Goal: Task Accomplishment & Management: Manage account settings

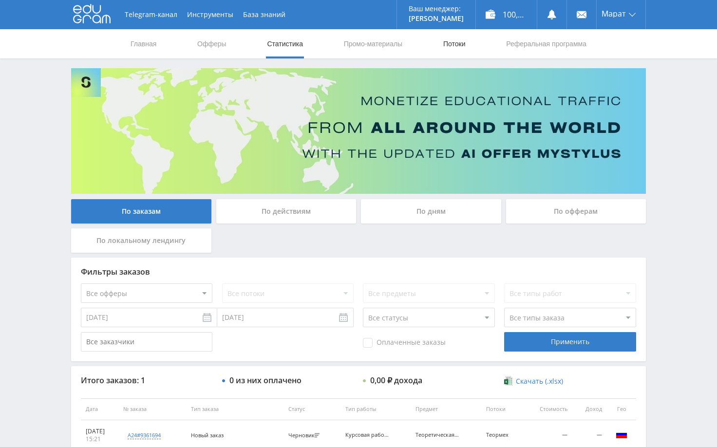
click at [459, 45] on link "Потоки" at bounding box center [454, 43] width 24 height 29
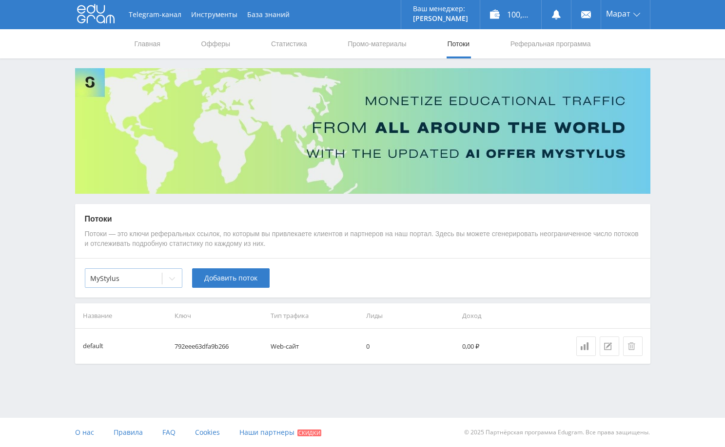
click at [169, 280] on icon at bounding box center [172, 279] width 8 height 8
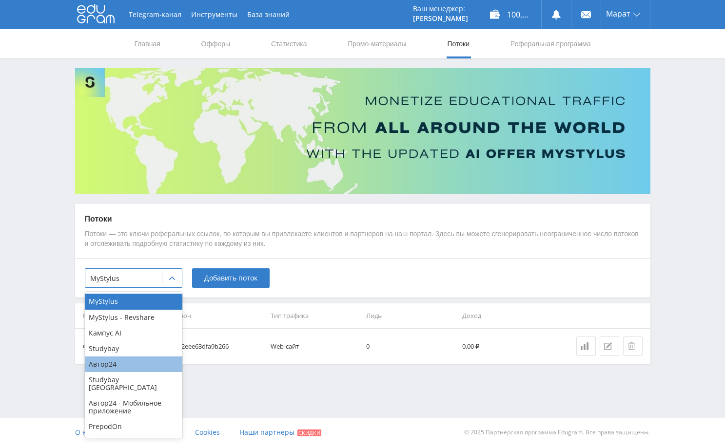
click at [120, 360] on div "Автор24" at bounding box center [133, 365] width 97 height 16
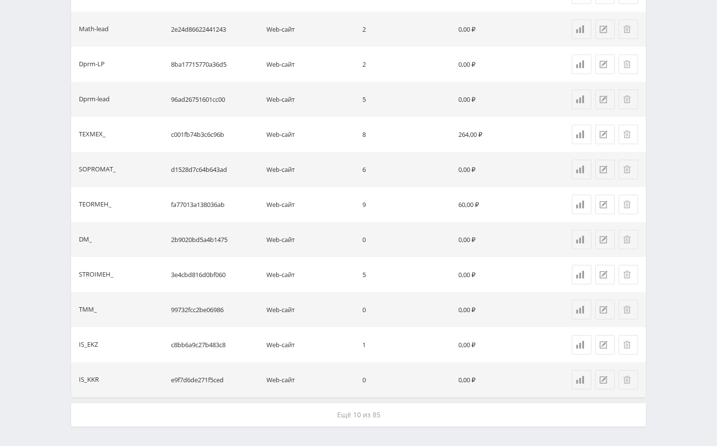
scroll to position [661, 0]
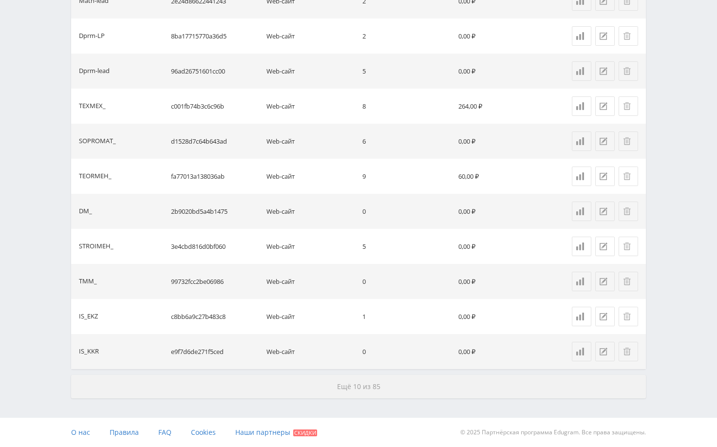
click at [411, 390] on button "Ещё 10 из 85" at bounding box center [358, 386] width 575 height 23
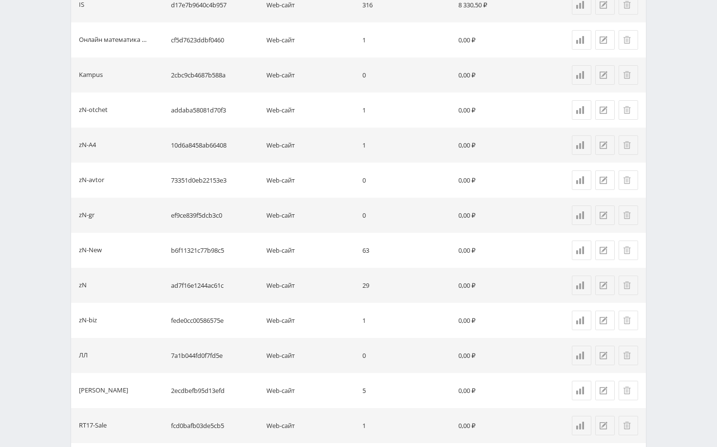
scroll to position [1363, 0]
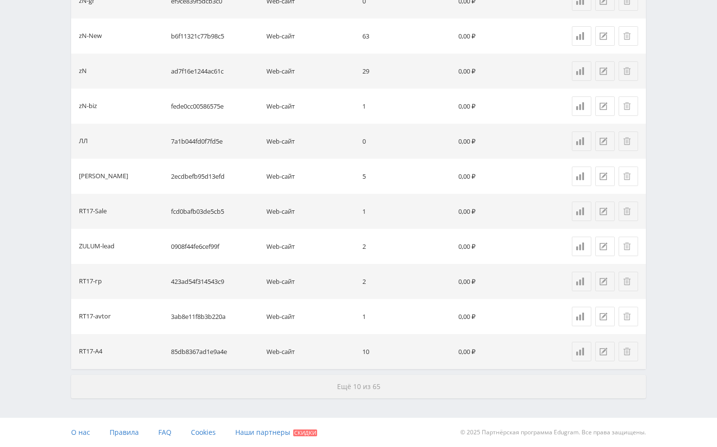
click at [412, 384] on button "Ещё 10 из 65" at bounding box center [358, 386] width 575 height 23
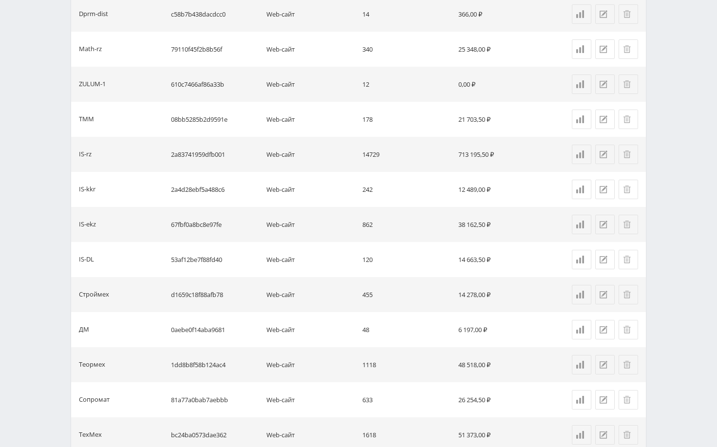
scroll to position [2065, 0]
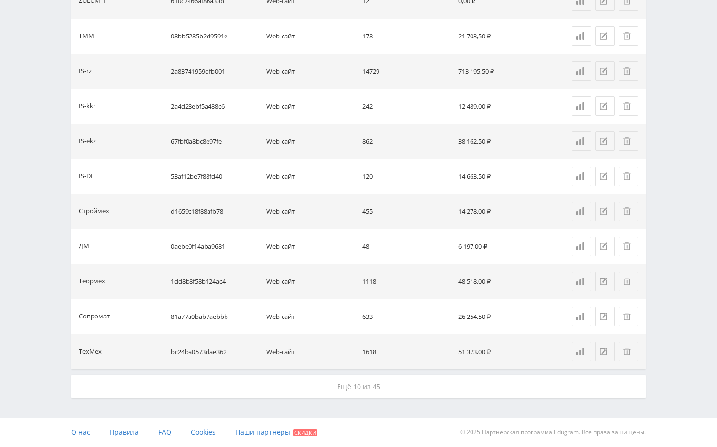
click at [412, 385] on button "Ещё 10 из 45" at bounding box center [358, 386] width 575 height 23
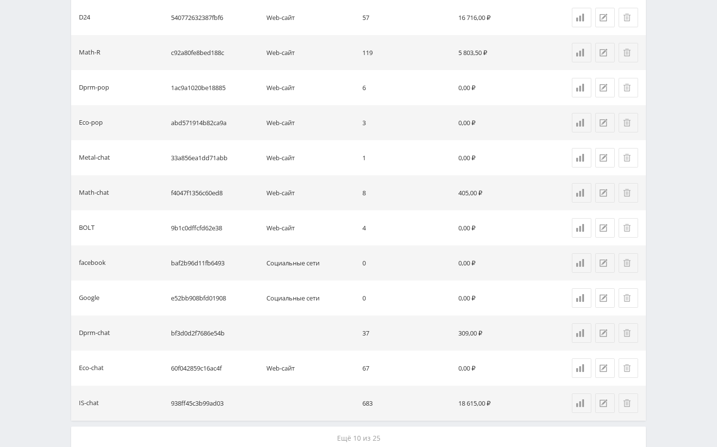
scroll to position [2766, 0]
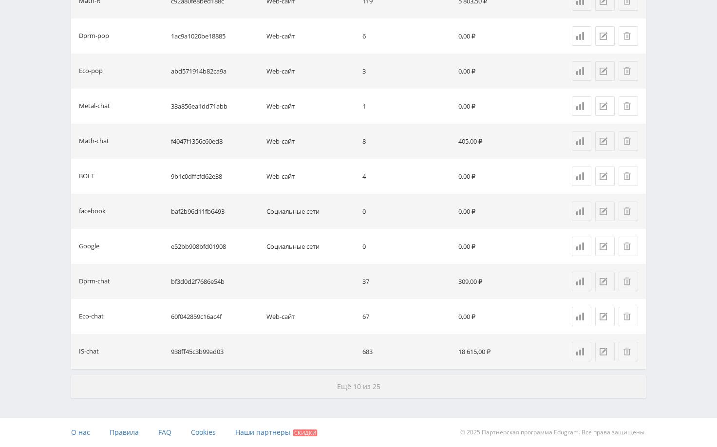
click at [412, 383] on button "Ещё 10 из 25" at bounding box center [358, 386] width 575 height 23
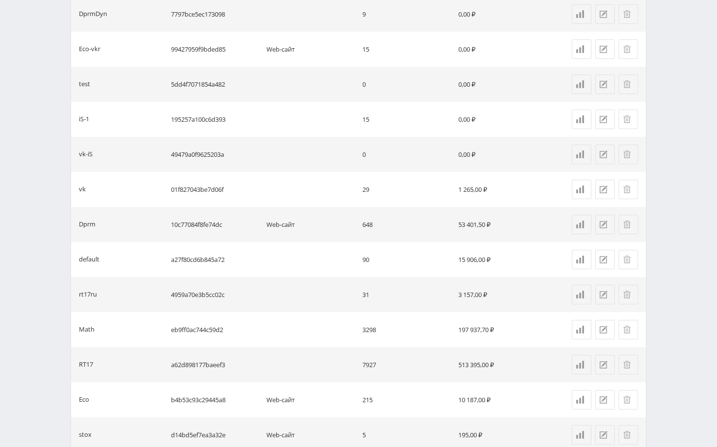
scroll to position [3468, 0]
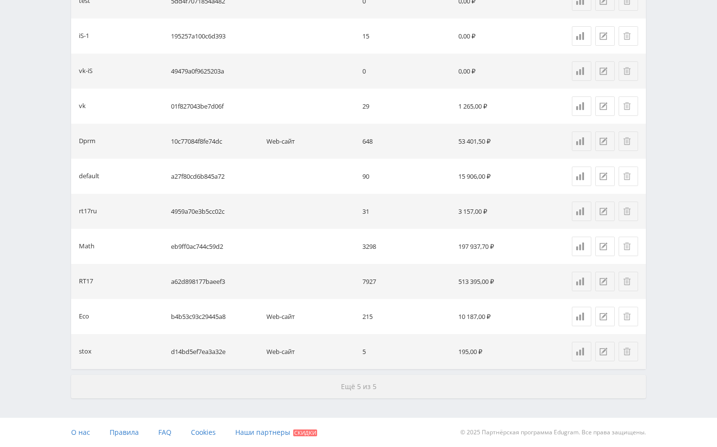
click at [412, 383] on button "Ещё 5 из 5" at bounding box center [358, 386] width 575 height 23
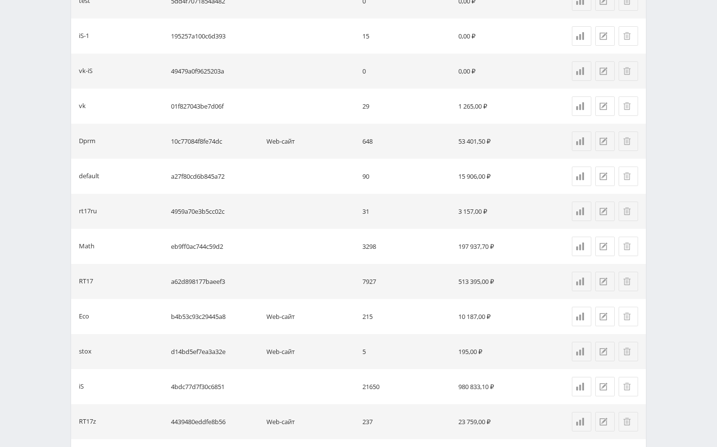
scroll to position [3614, 0]
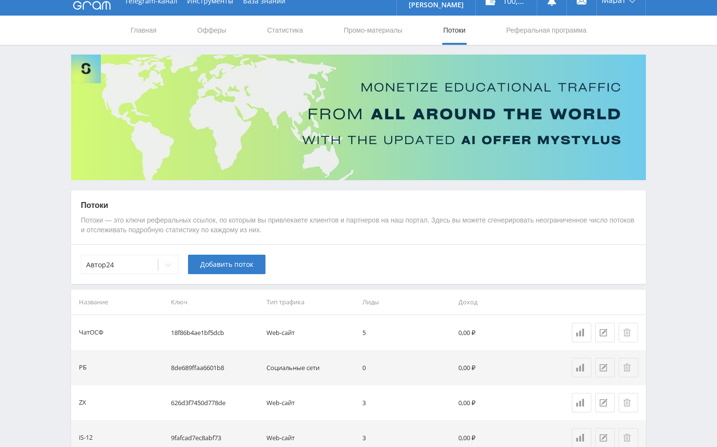
scroll to position [0, 0]
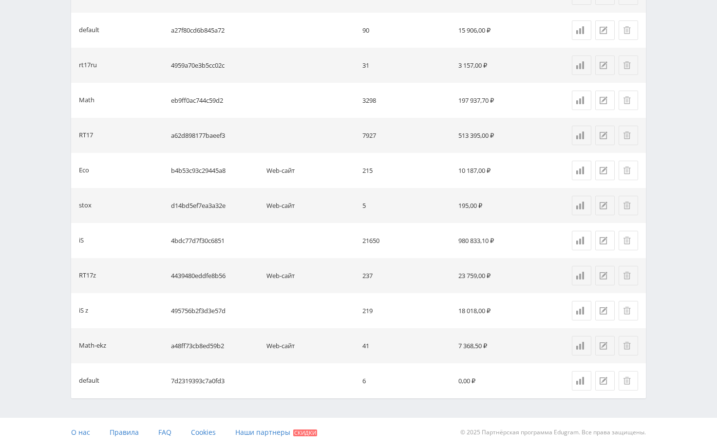
drag, startPoint x: 111, startPoint y: 238, endPoint x: 75, endPoint y: 241, distance: 35.7
click at [75, 241] on td "iS" at bounding box center [119, 240] width 96 height 35
drag, startPoint x: 75, startPoint y: 241, endPoint x: 83, endPoint y: 241, distance: 7.8
click at [83, 241] on td "iS" at bounding box center [119, 240] width 96 height 35
copy div "iS"
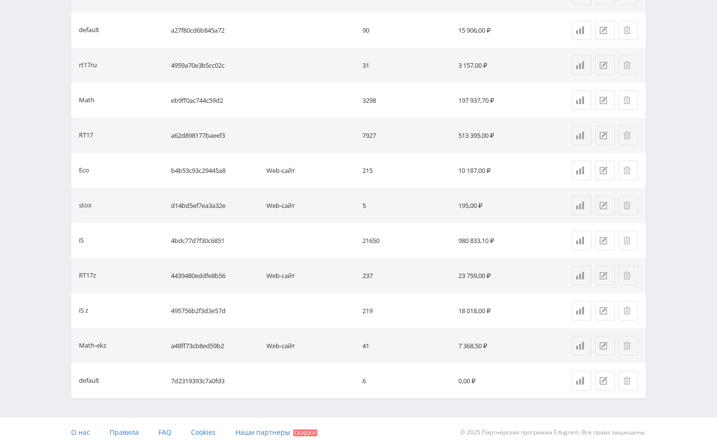
scroll to position [3070, 0]
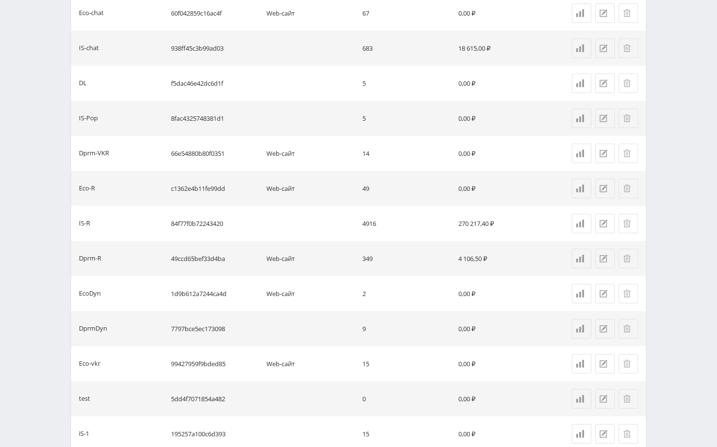
drag, startPoint x: 78, startPoint y: 223, endPoint x: 90, endPoint y: 225, distance: 12.3
click at [90, 225] on td "IS-R" at bounding box center [119, 223] width 96 height 35
click at [88, 224] on div "IS-R" at bounding box center [113, 224] width 68 height 10
copy div "IS-R"
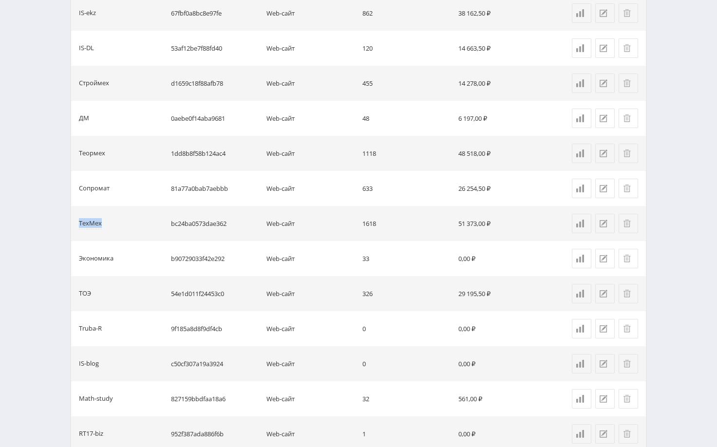
drag, startPoint x: 79, startPoint y: 220, endPoint x: 100, endPoint y: 223, distance: 21.2
click at [100, 223] on div "ТехМех" at bounding box center [90, 223] width 23 height 11
copy div "ТехМех"
drag, startPoint x: 74, startPoint y: 191, endPoint x: 109, endPoint y: 189, distance: 34.7
click at [109, 189] on td "Сопромат" at bounding box center [119, 188] width 96 height 35
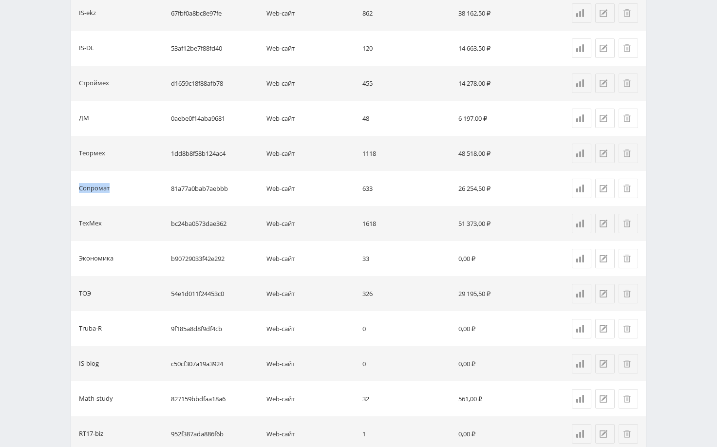
copy div "Сопромат"
drag, startPoint x: 78, startPoint y: 153, endPoint x: 105, endPoint y: 154, distance: 26.4
click at [105, 154] on td "Теормех" at bounding box center [119, 153] width 96 height 35
copy div "Теормех"
drag, startPoint x: 81, startPoint y: 117, endPoint x: 88, endPoint y: 118, distance: 6.9
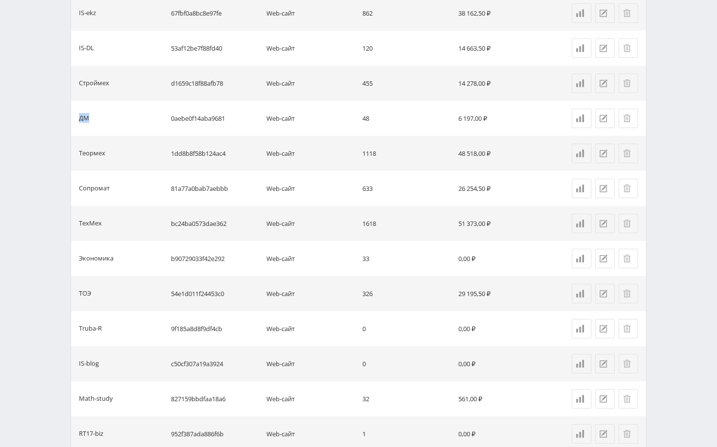
click at [88, 118] on div "ДМ" at bounding box center [84, 118] width 10 height 11
copy div "ДМ"
drag, startPoint x: 80, startPoint y: 84, endPoint x: 108, endPoint y: 83, distance: 27.8
click at [108, 83] on div "Строймех" at bounding box center [94, 83] width 30 height 11
copy div "Строймех"
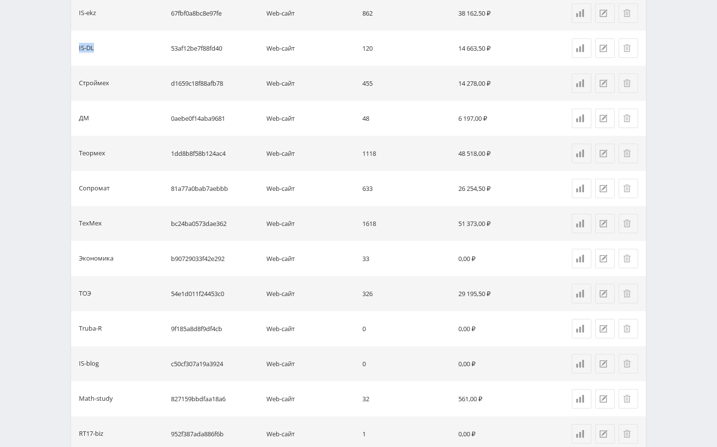
drag, startPoint x: 79, startPoint y: 47, endPoint x: 93, endPoint y: 49, distance: 13.7
click at [93, 49] on div "IS-DL" at bounding box center [86, 48] width 15 height 11
copy div "IS-DL"
drag, startPoint x: 78, startPoint y: 13, endPoint x: 96, endPoint y: 14, distance: 17.1
click at [96, 14] on td "IS-ekz" at bounding box center [119, 13] width 96 height 35
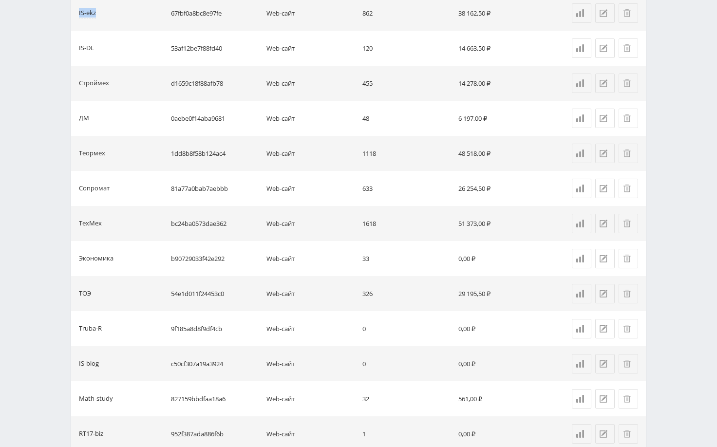
copy div "IS-ekz"
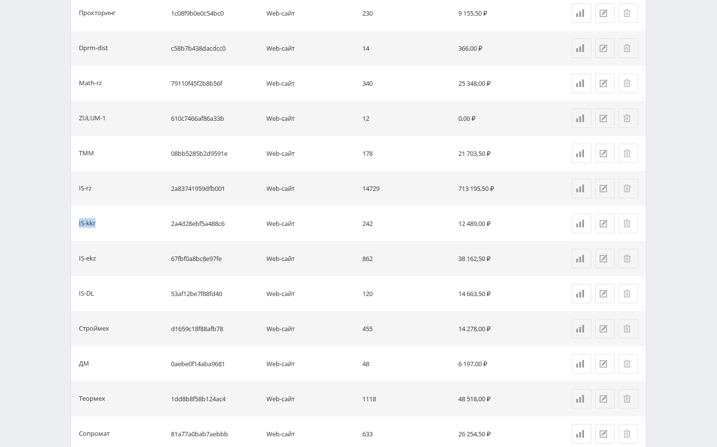
drag, startPoint x: 79, startPoint y: 222, endPoint x: 95, endPoint y: 223, distance: 16.1
click at [95, 223] on div "IS-kkr" at bounding box center [87, 223] width 17 height 11
copy div "IS-kkr"
drag, startPoint x: 77, startPoint y: 185, endPoint x: 91, endPoint y: 191, distance: 15.7
click at [91, 191] on td "IS-rz" at bounding box center [119, 188] width 96 height 35
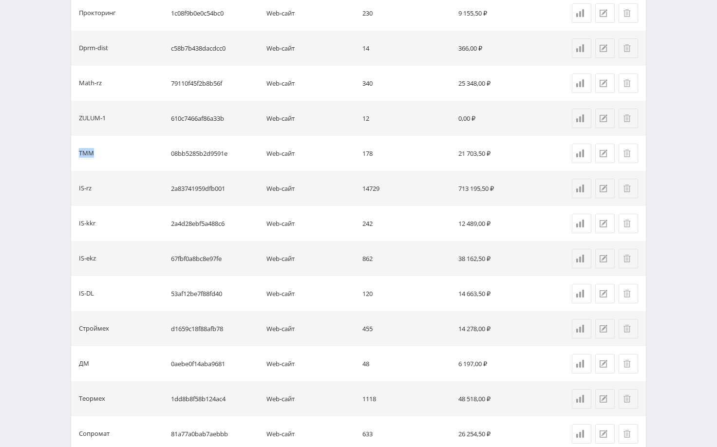
drag, startPoint x: 80, startPoint y: 152, endPoint x: 93, endPoint y: 154, distance: 13.5
click at [93, 154] on div "ТММ" at bounding box center [86, 153] width 15 height 11
click at [661, 317] on div "Telegram-канал Инструменты База знаний Ваш менеджер: [PERSON_NAME] Alex Online …" at bounding box center [358, 84] width 717 height 4062
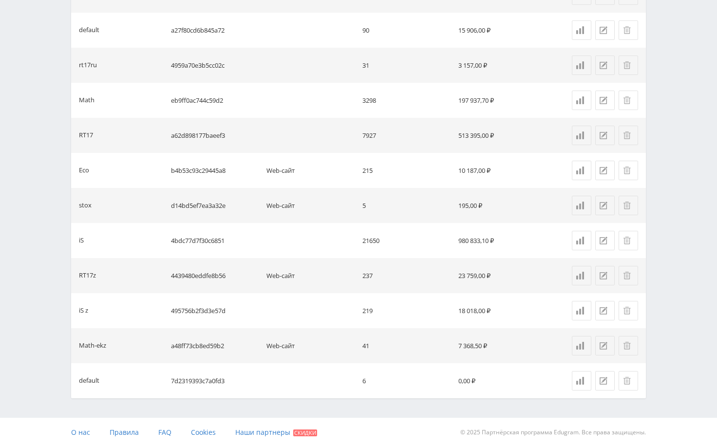
scroll to position [1596, 0]
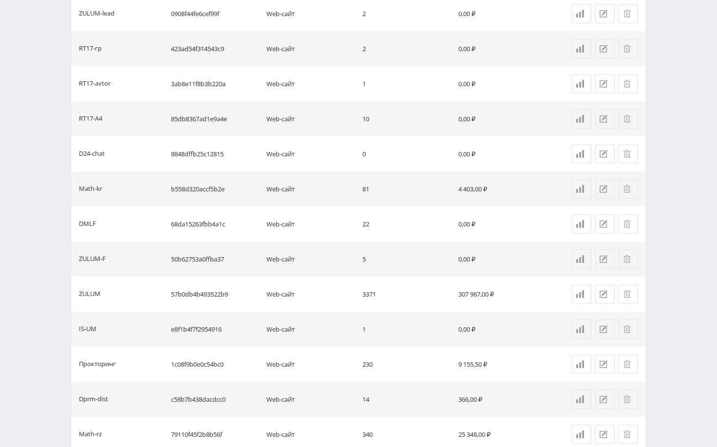
click at [656, 249] on div "Telegram-канал Инструменты База знаний Ваш менеджер: [PERSON_NAME] Alex Online …" at bounding box center [358, 435] width 717 height 4062
click at [668, 246] on div "Telegram-канал Инструменты База знаний Ваш менеджер: [PERSON_NAME] Alex Online …" at bounding box center [358, 14] width 717 height 4062
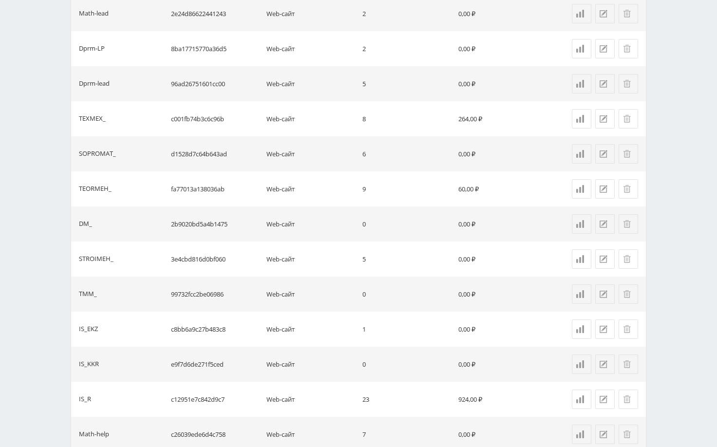
scroll to position [1596, 0]
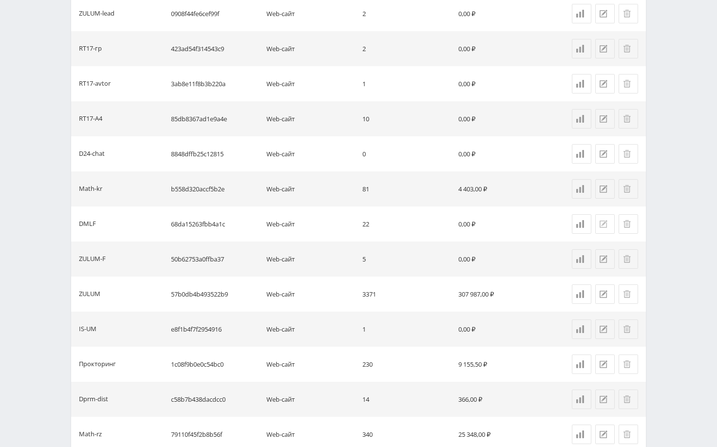
click at [604, 227] on icon at bounding box center [604, 224] width 8 height 8
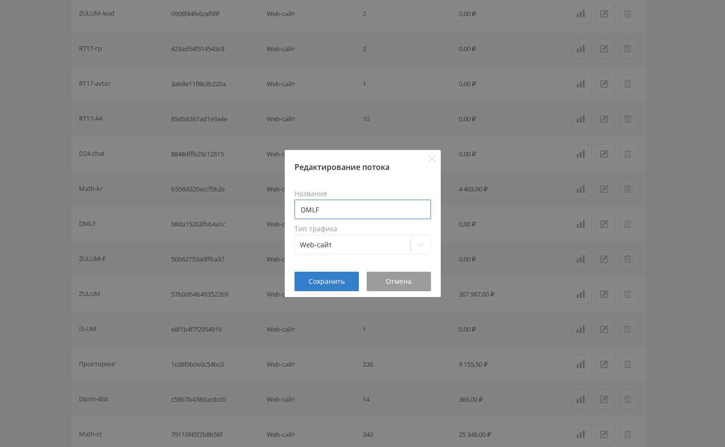
click at [347, 211] on input "DMLF" at bounding box center [362, 209] width 136 height 19
drag, startPoint x: 318, startPoint y: 211, endPoint x: 287, endPoint y: 212, distance: 31.7
click at [287, 212] on div "Название DMLF old Тип трафика Web-сайт" at bounding box center [363, 222] width 156 height 99
type input "DMLF old"
drag, startPoint x: 304, startPoint y: 210, endPoint x: 420, endPoint y: 262, distance: 127.4
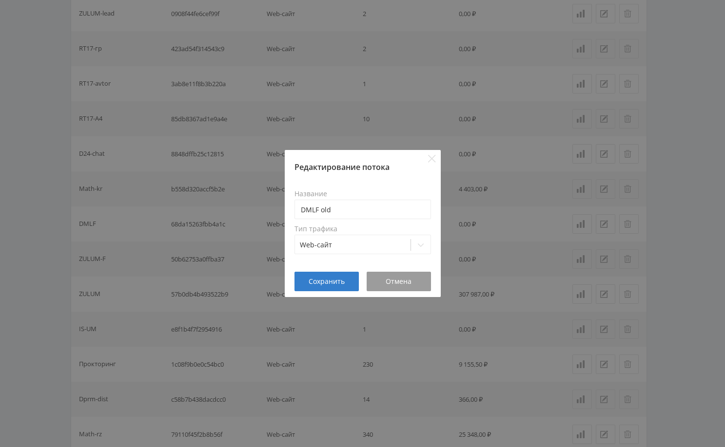
click at [420, 262] on div "Название DMLF old Тип трафика Web-сайт" at bounding box center [363, 222] width 156 height 99
click at [326, 283] on span "Сохранить" at bounding box center [326, 282] width 36 height 8
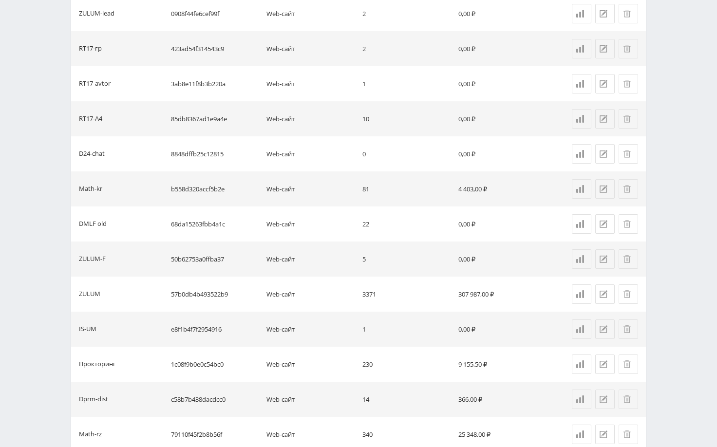
scroll to position [3070, 0]
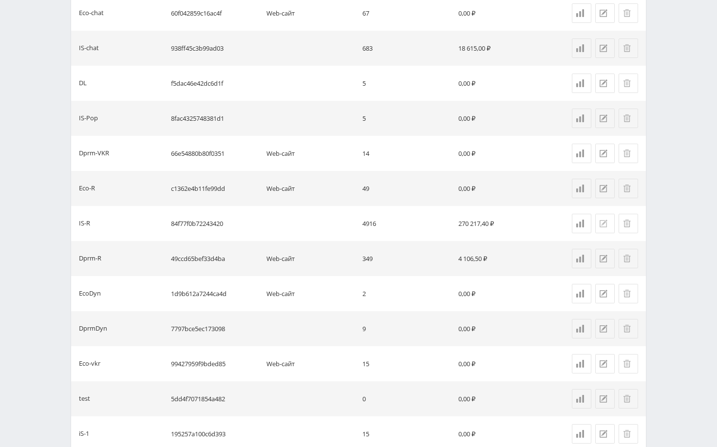
click at [603, 228] on button at bounding box center [604, 223] width 19 height 19
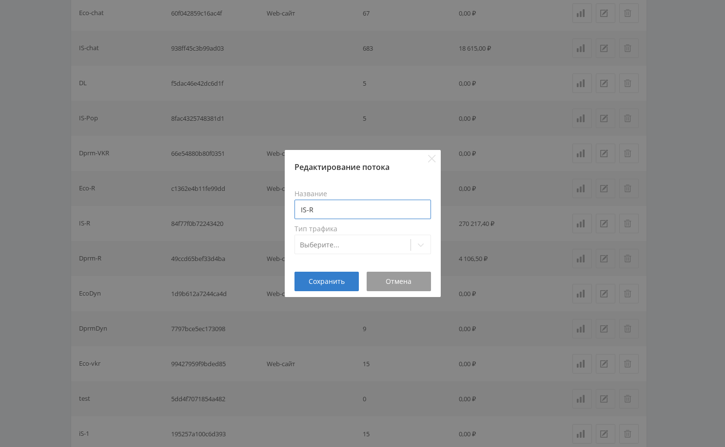
drag, startPoint x: 332, startPoint y: 212, endPoint x: 294, endPoint y: 222, distance: 39.7
click at [295, 213] on input "IS-R" at bounding box center [362, 209] width 136 height 19
type input "DMLF"
click at [420, 246] on icon at bounding box center [421, 245] width 8 height 8
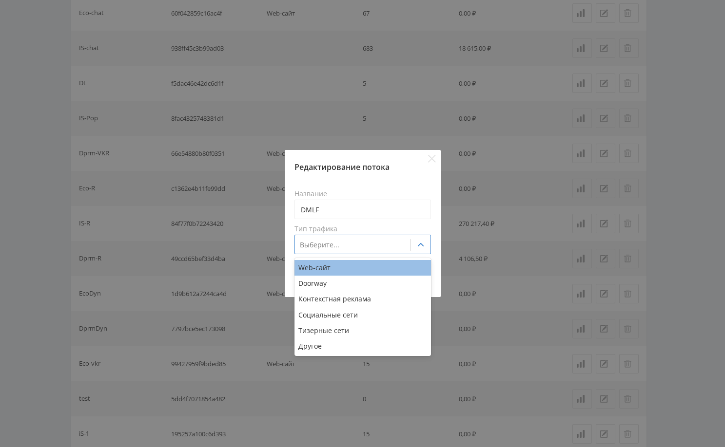
click at [352, 269] on div "Web-сайт" at bounding box center [362, 268] width 136 height 16
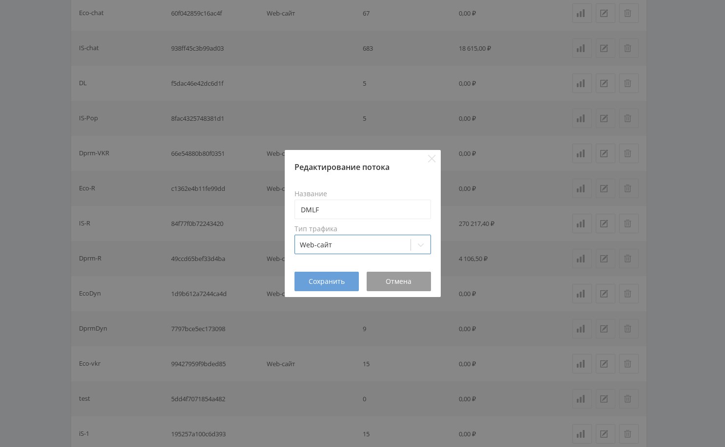
click at [341, 278] on span "Сохранить" at bounding box center [326, 282] width 36 height 8
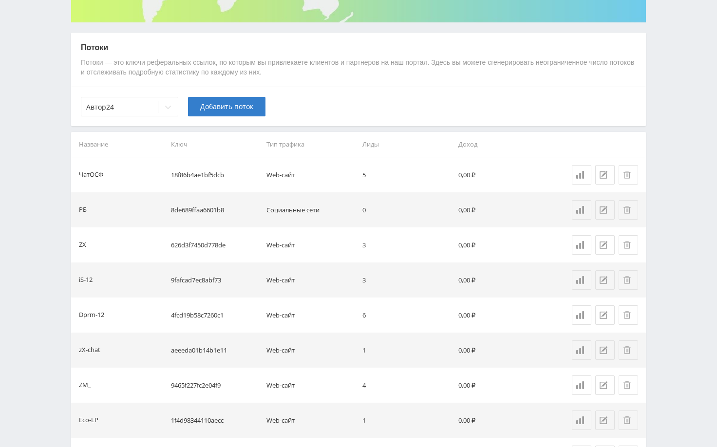
scroll to position [0, 0]
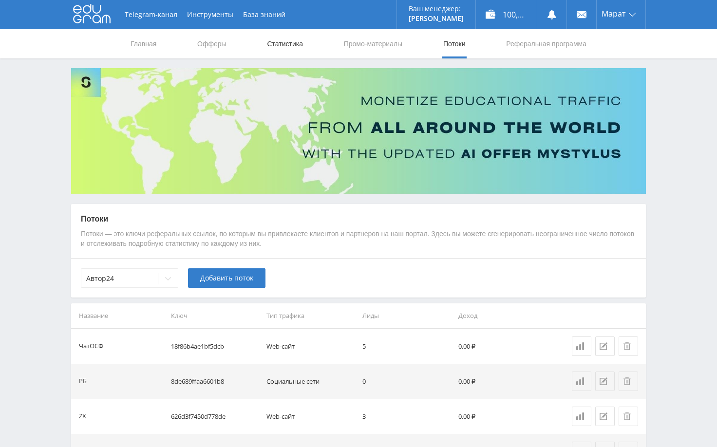
click at [280, 45] on link "Статистика" at bounding box center [285, 43] width 38 height 29
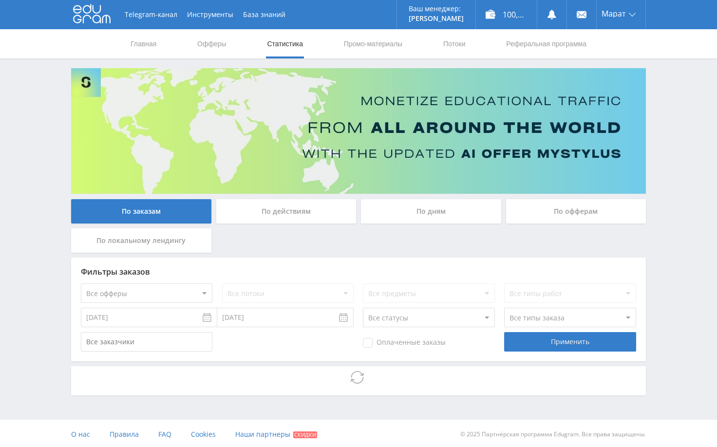
click at [661, 192] on div "Telegram-канал Инструменты База знаний Ваш менеджер: [PERSON_NAME] Alex Online …" at bounding box center [358, 224] width 717 height 449
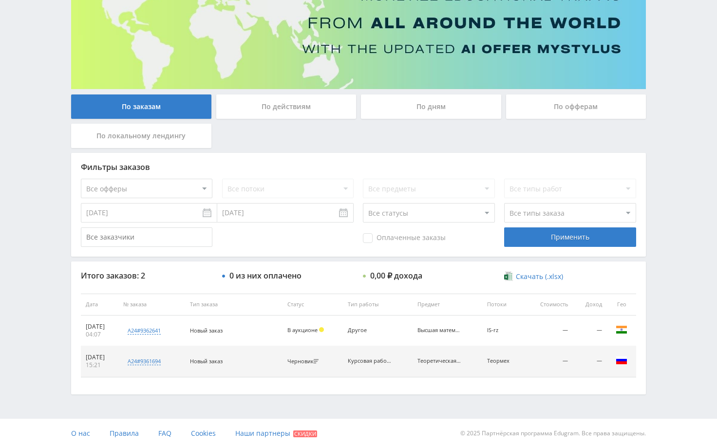
scroll to position [106, 0]
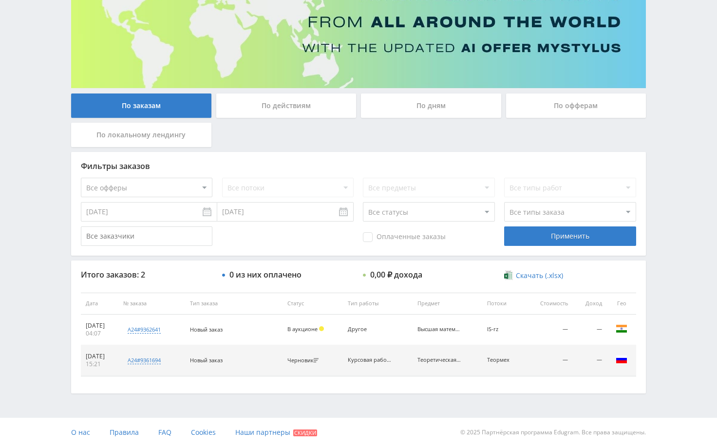
click at [670, 195] on div "Telegram-канал Инструменты База знаний Ваш менеджер: [PERSON_NAME] Alex Online …" at bounding box center [358, 170] width 717 height 553
click at [662, 341] on div "Telegram-канал Инструменты База знаний Ваш менеджер: [PERSON_NAME] Alex Online …" at bounding box center [358, 170] width 717 height 553
